Goal: Information Seeking & Learning: Learn about a topic

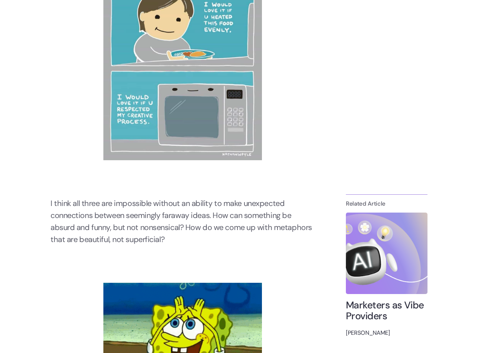
scroll to position [1087, 0]
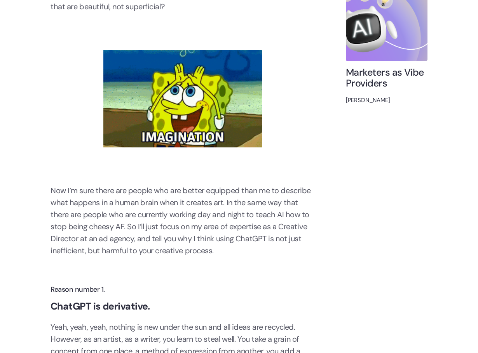
click at [79, 196] on p "Now I’m sure there are people who are better equipped than me to describe what …" at bounding box center [182, 221] width 264 height 72
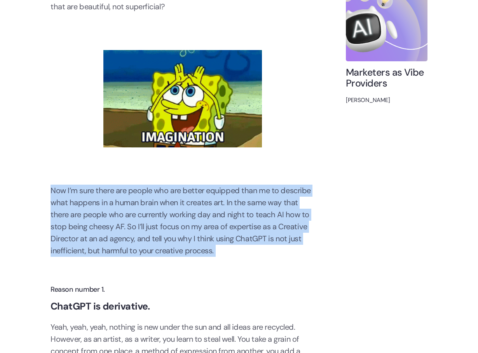
click at [79, 196] on p "Now I’m sure there are people who are better equipped than me to describe what …" at bounding box center [182, 221] width 264 height 72
click at [79, 207] on p "Now I’m sure there are people who are better equipped than me to describe what …" at bounding box center [182, 221] width 264 height 72
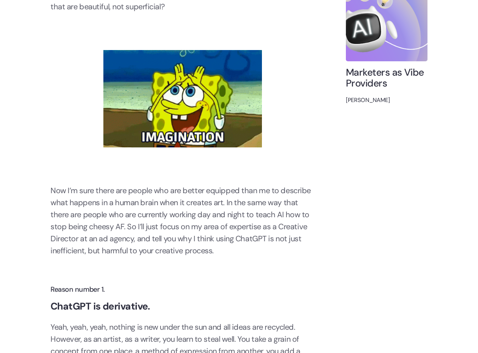
click at [79, 207] on p "Now I’m sure there are people who are better equipped than me to describe what …" at bounding box center [182, 221] width 264 height 72
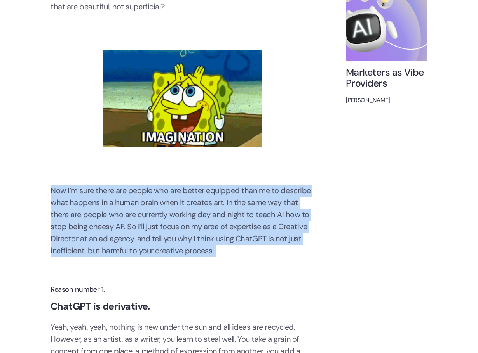
click at [79, 207] on p "Now I’m sure there are people who are better equipped than me to describe what …" at bounding box center [182, 221] width 264 height 72
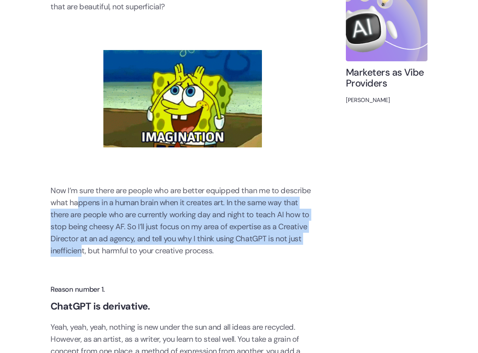
drag, startPoint x: 79, startPoint y: 207, endPoint x: 83, endPoint y: 250, distance: 43.3
click at [83, 250] on p "Now I’m sure there are people who are better equipped than me to describe what …" at bounding box center [182, 221] width 264 height 72
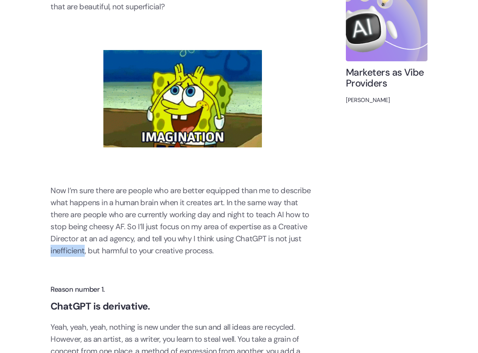
click at [83, 250] on p "Now I’m sure there are people who are better equipped than me to describe what …" at bounding box center [182, 221] width 264 height 72
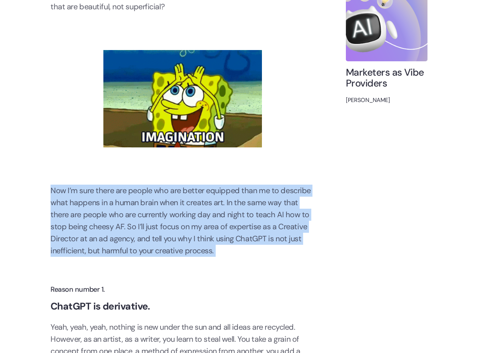
click at [83, 250] on p "Now I’m sure there are people who are better equipped than me to describe what …" at bounding box center [182, 221] width 264 height 72
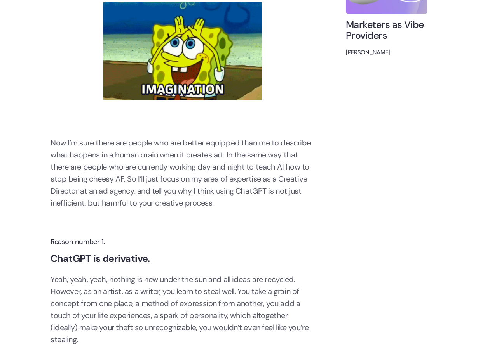
scroll to position [1281, 0]
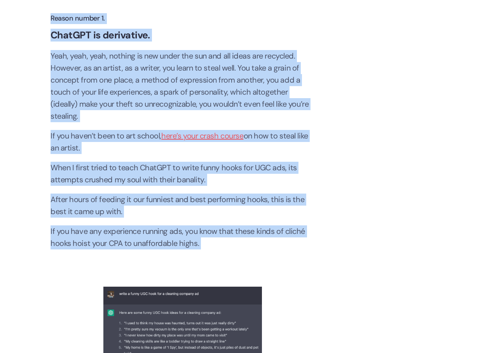
scroll to position [1359, 0]
drag, startPoint x: 83, startPoint y: 238, endPoint x: 83, endPoint y: 251, distance: 13.6
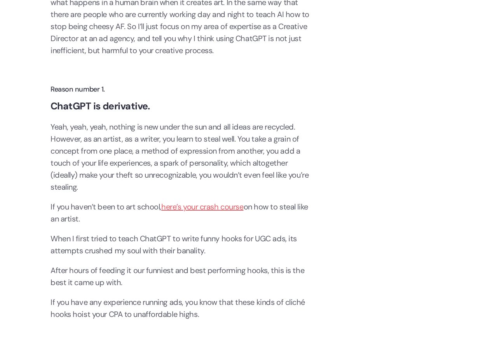
scroll to position [1281, 0]
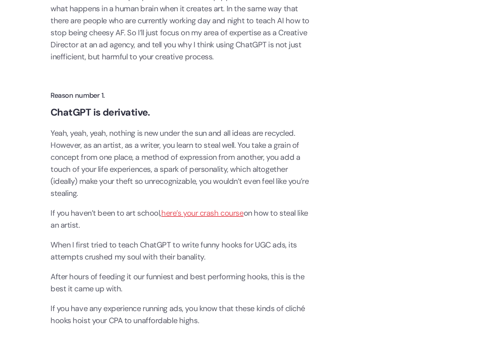
drag, startPoint x: 83, startPoint y: 252, endPoint x: 81, endPoint y: 169, distance: 82.7
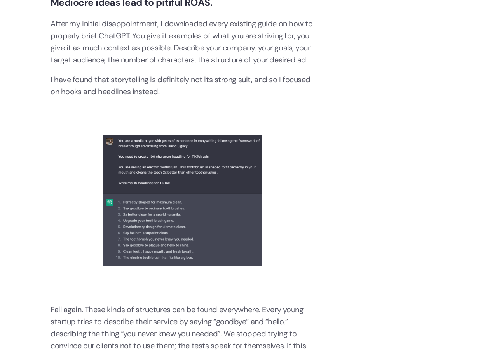
scroll to position [1786, 0]
